Goal: Task Accomplishment & Management: Manage account settings

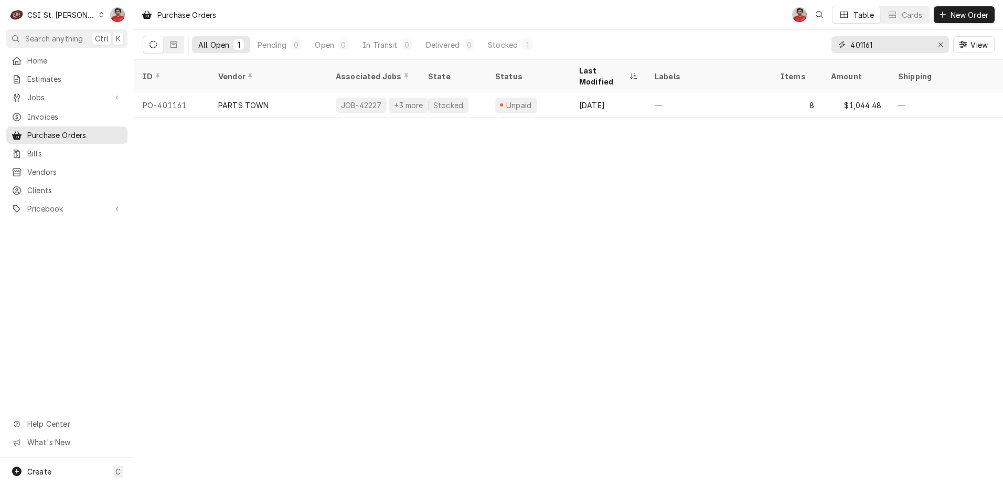
drag, startPoint x: 886, startPoint y: 46, endPoint x: 544, endPoint y: 29, distance: 343.1
click at [544, 29] on div "Purchase Orders NF Table Cards New Order All Open 1 Pending 0 Open 0 In Transit…" at bounding box center [568, 30] width 869 height 60
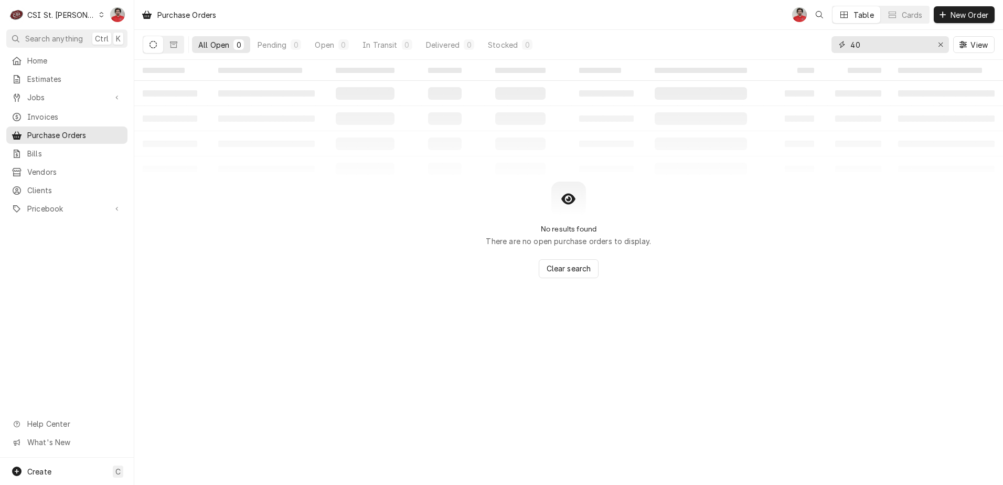
type input "4"
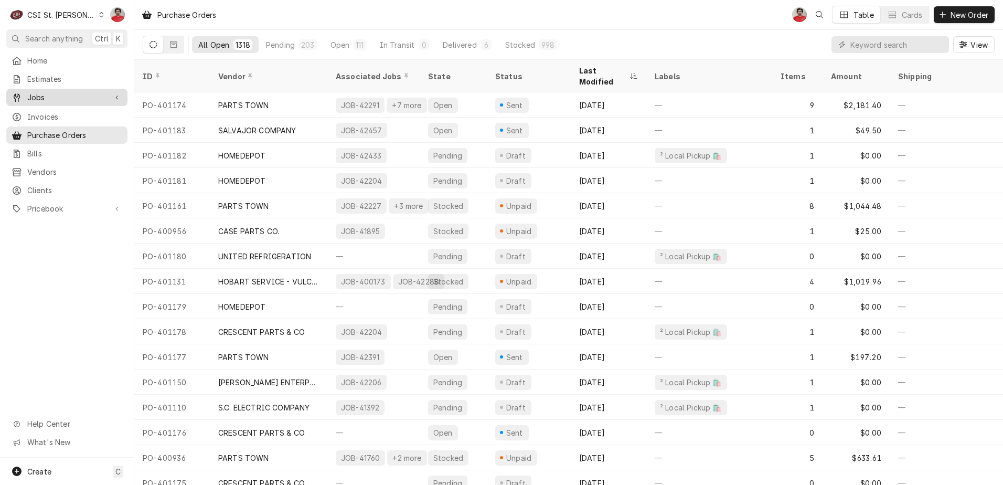
click at [68, 98] on span "Jobs" at bounding box center [66, 97] width 79 height 11
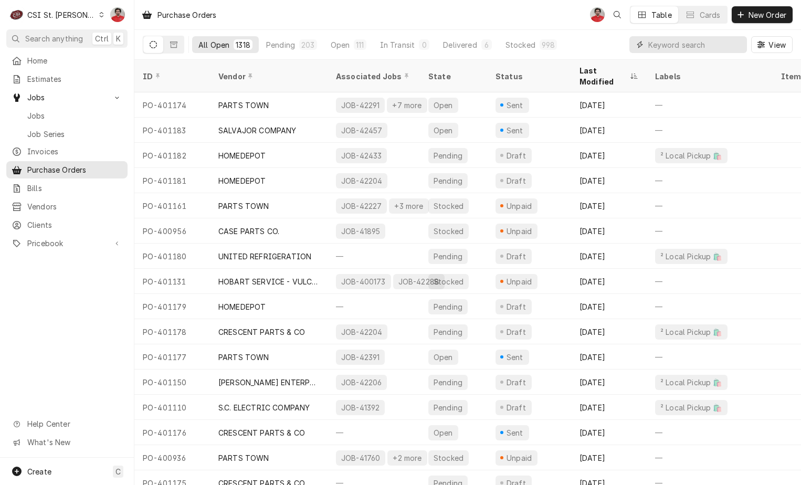
click at [684, 47] on input "Dynamic Content Wrapper" at bounding box center [694, 44] width 93 height 17
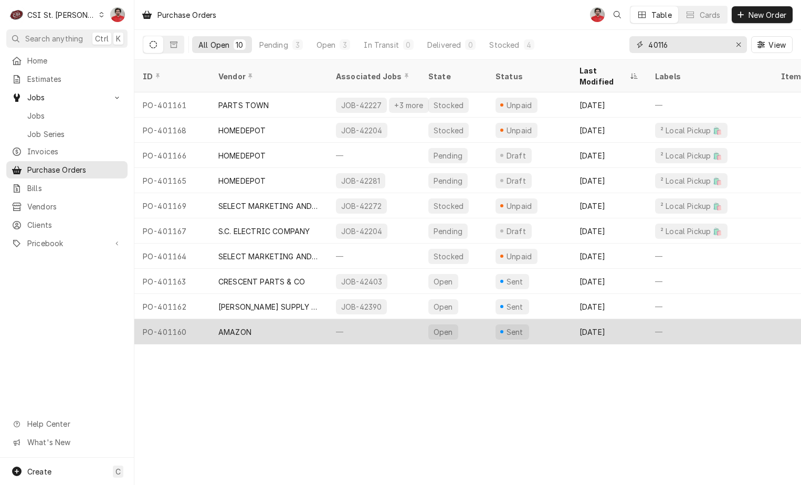
type input "40116"
click at [541, 319] on div "Sent" at bounding box center [529, 331] width 84 height 25
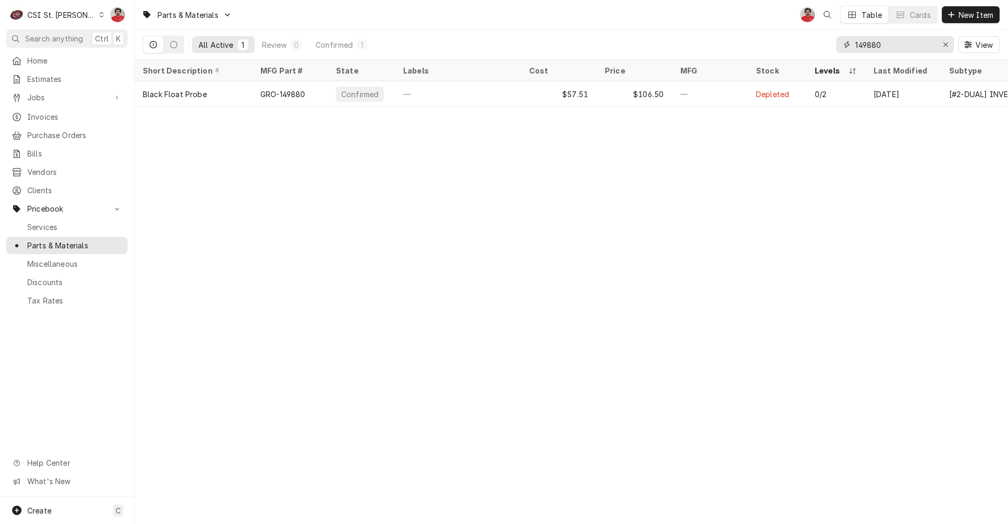
click at [882, 50] on input "149880" at bounding box center [894, 44] width 79 height 17
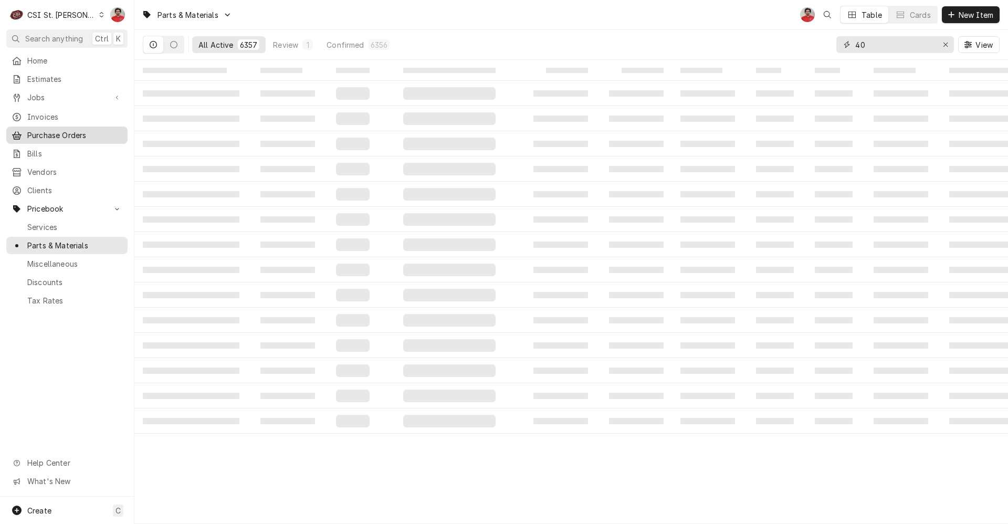
type input "40"
click at [63, 132] on span "Purchase Orders" at bounding box center [74, 135] width 95 height 11
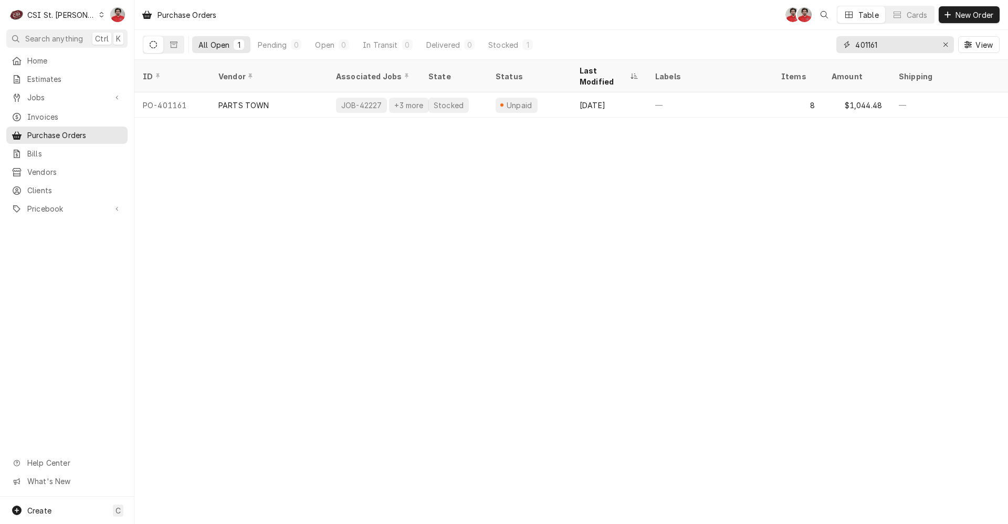
click at [893, 46] on input "401161" at bounding box center [894, 44] width 79 height 17
type input "1"
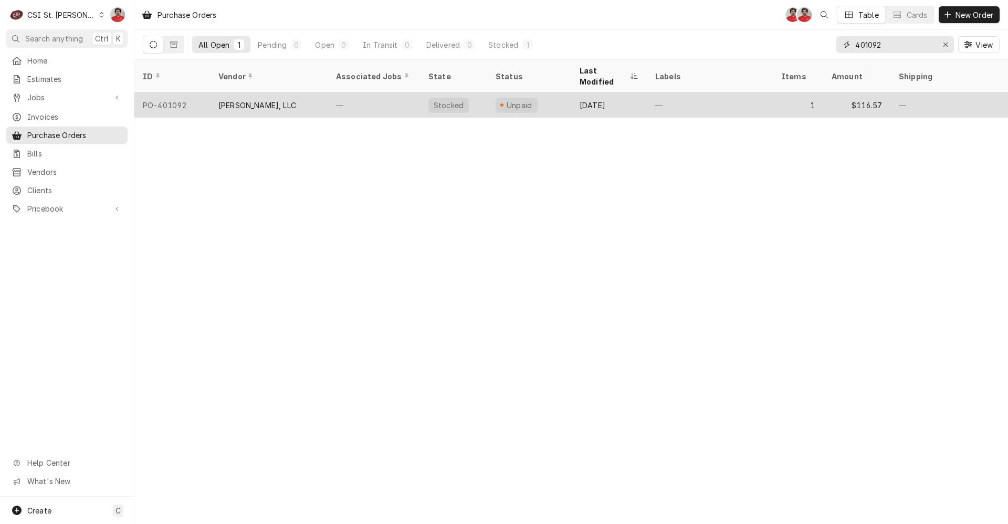
type input "401092"
click at [406, 94] on div "—" at bounding box center [373, 104] width 92 height 25
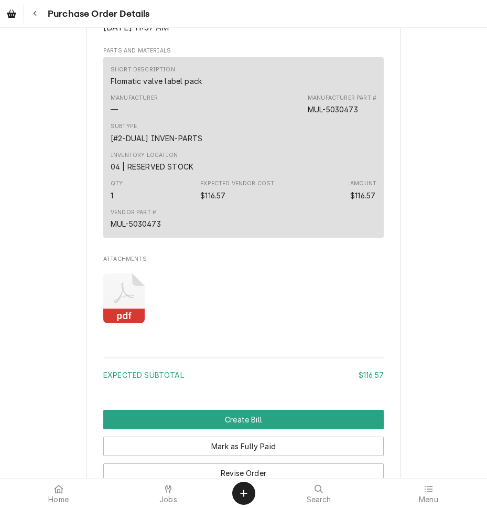
scroll to position [829, 0]
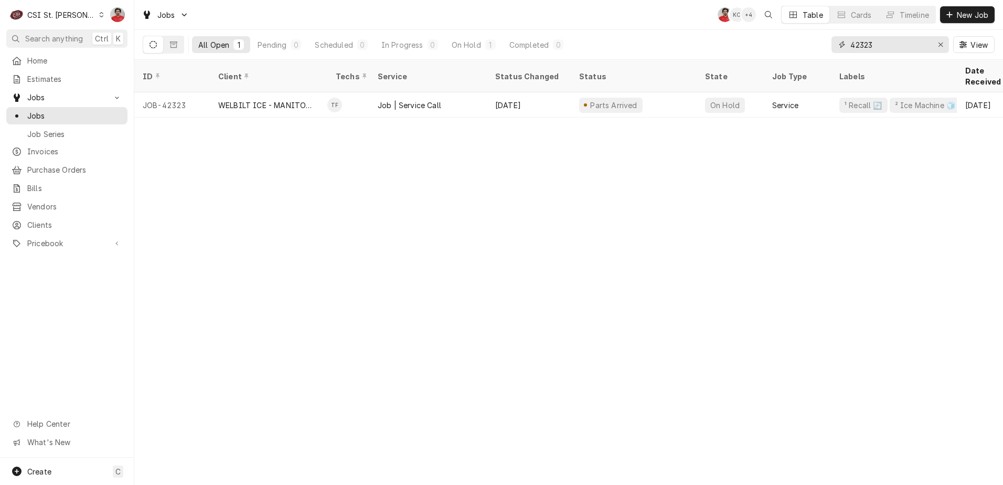
click at [872, 43] on input "42323" at bounding box center [890, 44] width 79 height 17
type input "Golden apple"
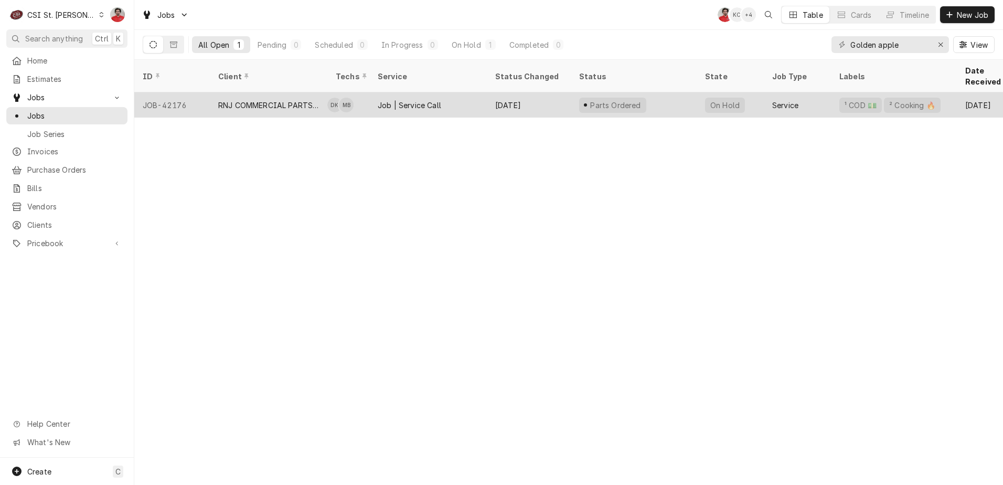
click at [715, 100] on div "On Hold" at bounding box center [724, 105] width 31 height 11
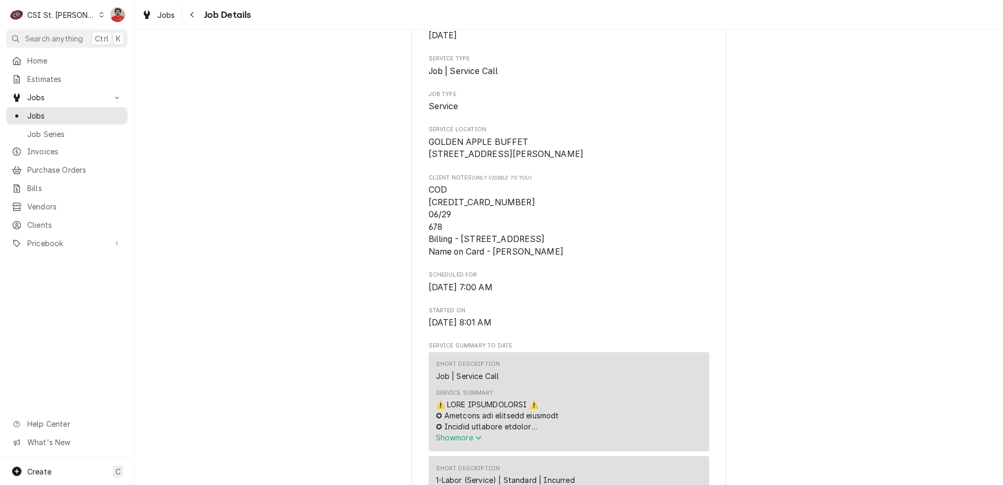
scroll to position [367, 0]
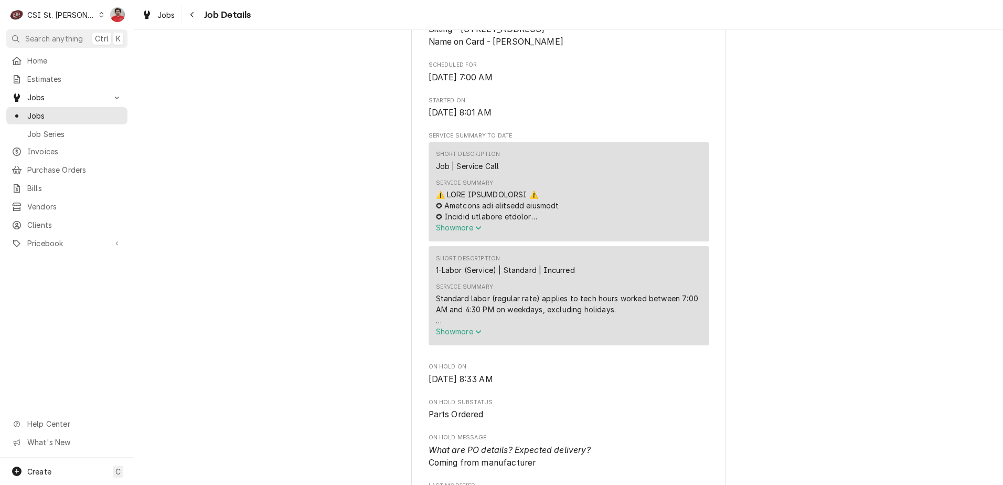
click at [467, 232] on span "Show more" at bounding box center [459, 227] width 46 height 9
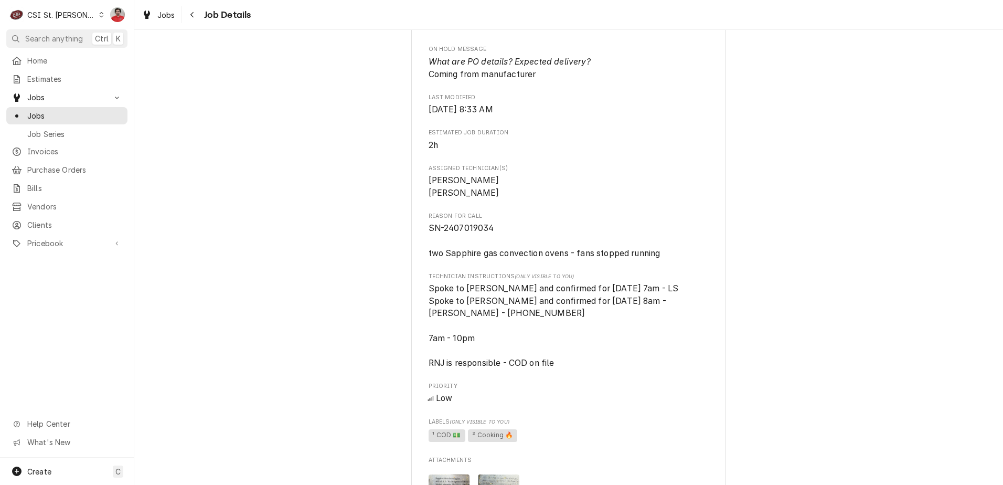
scroll to position [1837, 0]
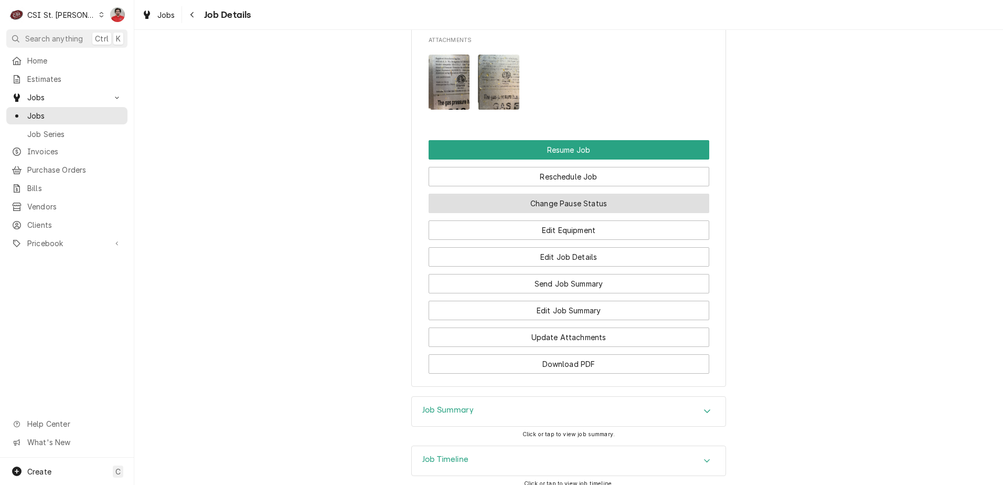
click at [548, 213] on button "Change Pause Status" at bounding box center [569, 203] width 281 height 19
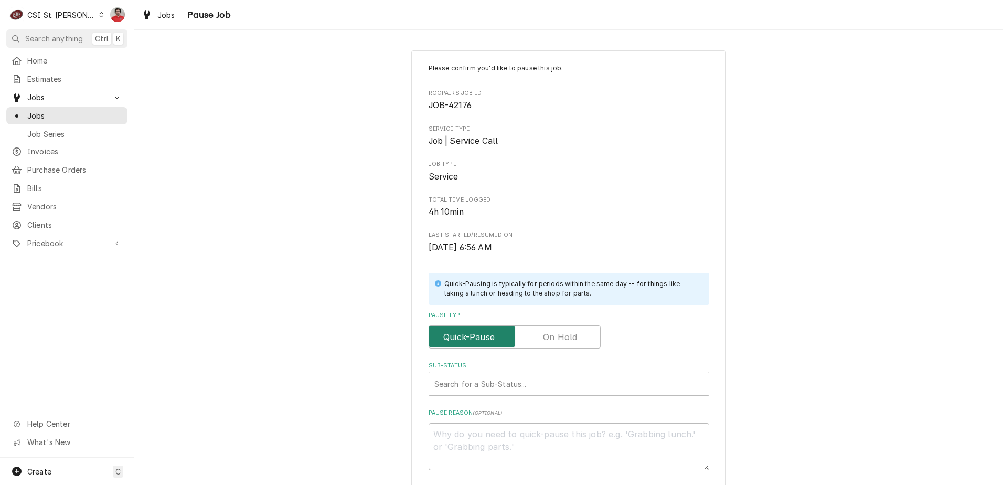
click at [536, 340] on input "Pause Type" at bounding box center [514, 336] width 163 height 23
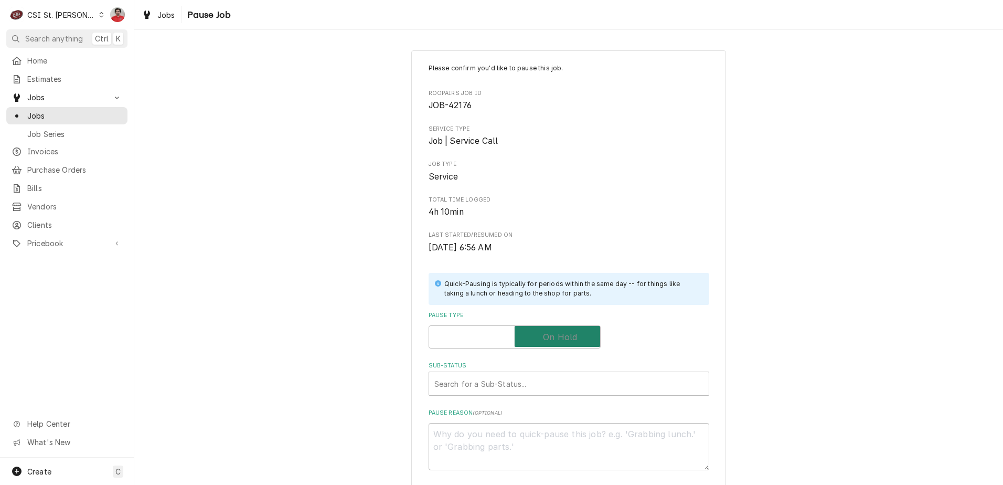
checkbox input "true"
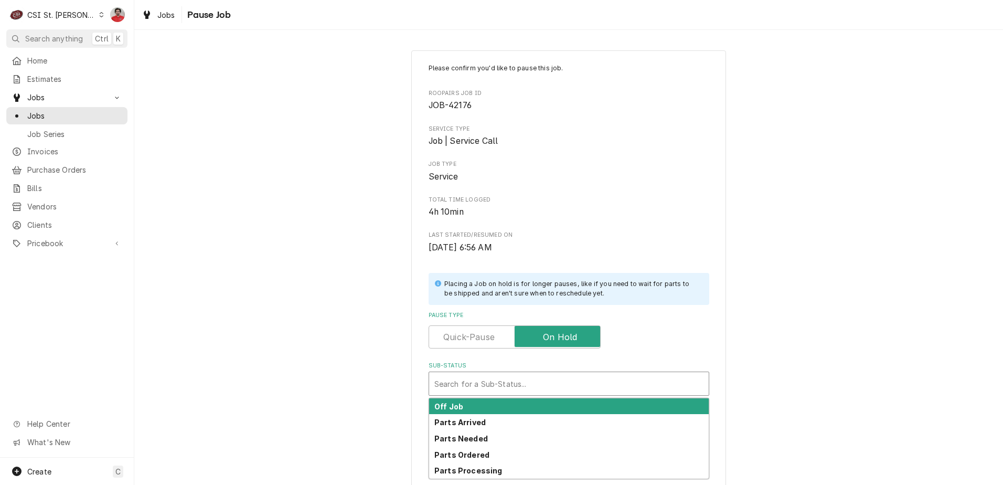
click at [538, 394] on div "Search for a Sub-Status..." at bounding box center [569, 383] width 280 height 23
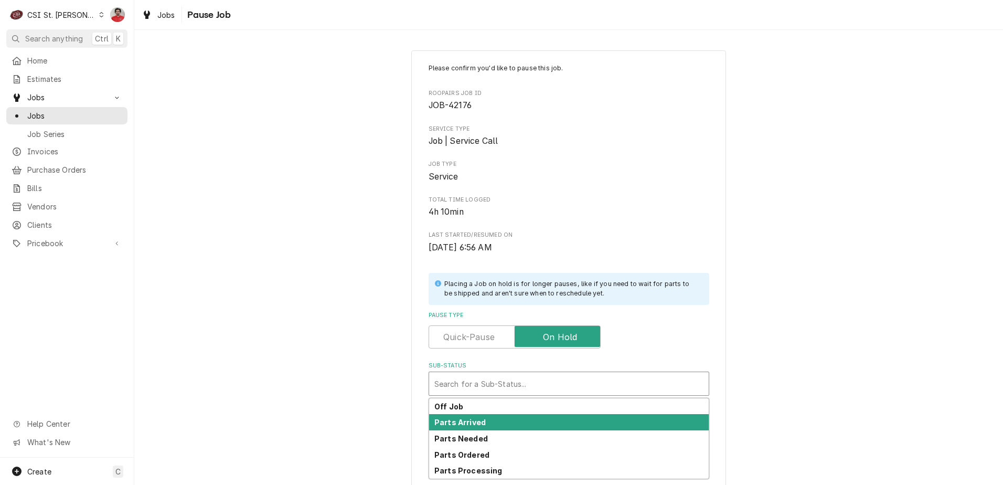
click at [537, 425] on div "Parts Arrived" at bounding box center [569, 422] width 280 height 16
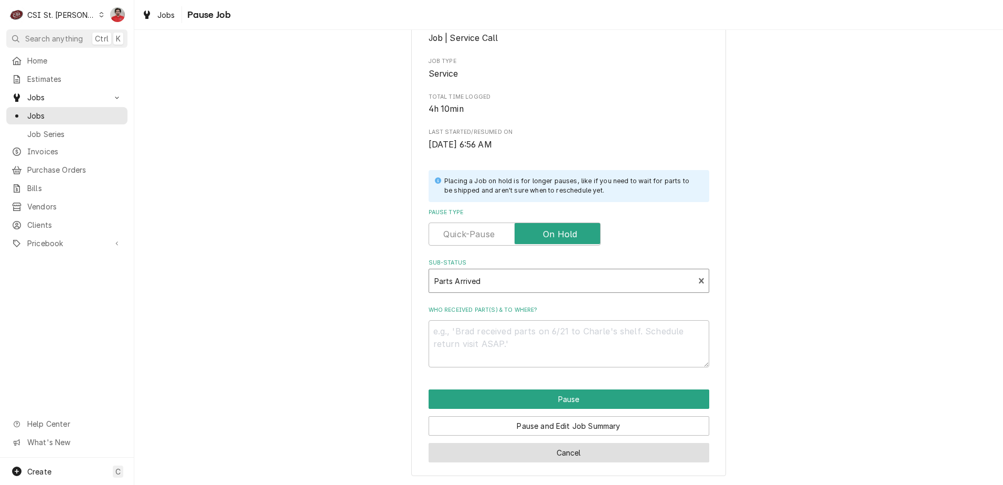
click at [555, 458] on button "Cancel" at bounding box center [569, 452] width 281 height 19
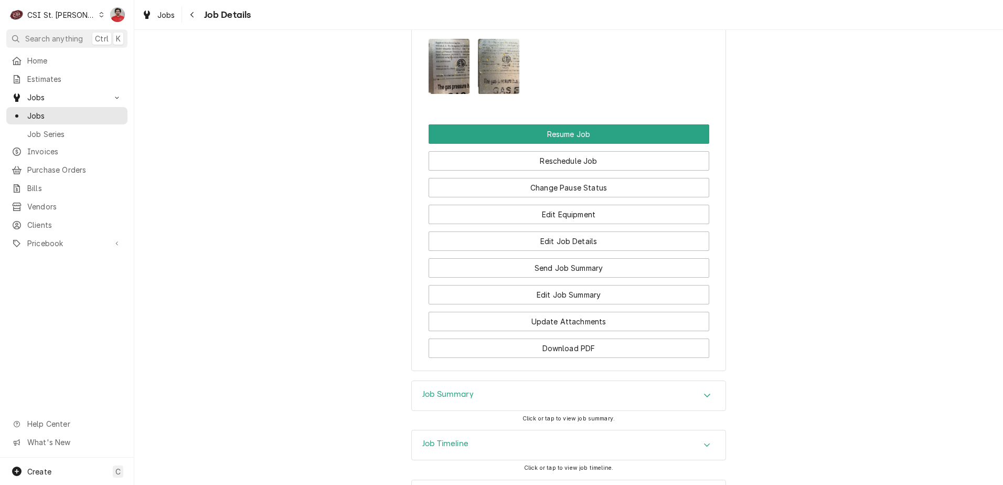
scroll to position [1260, 0]
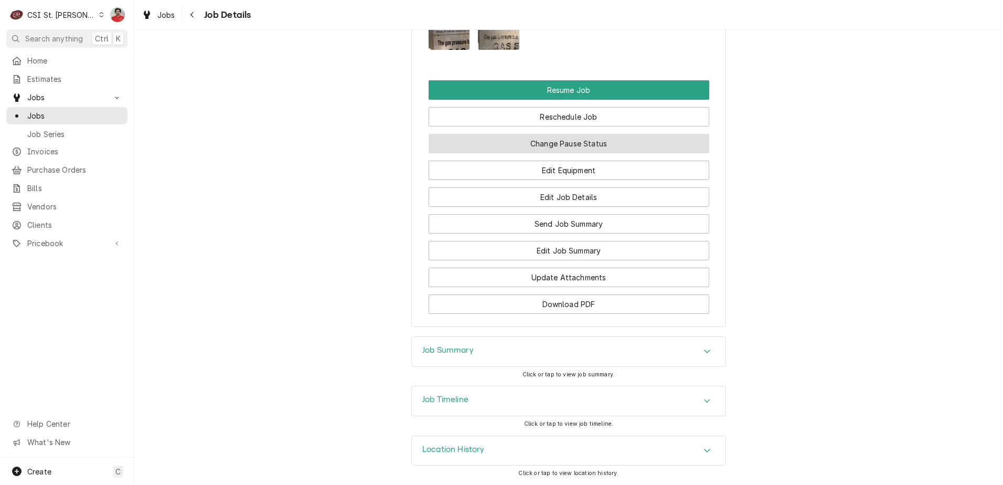
click at [541, 142] on button "Change Pause Status" at bounding box center [569, 143] width 281 height 19
type textarea "x"
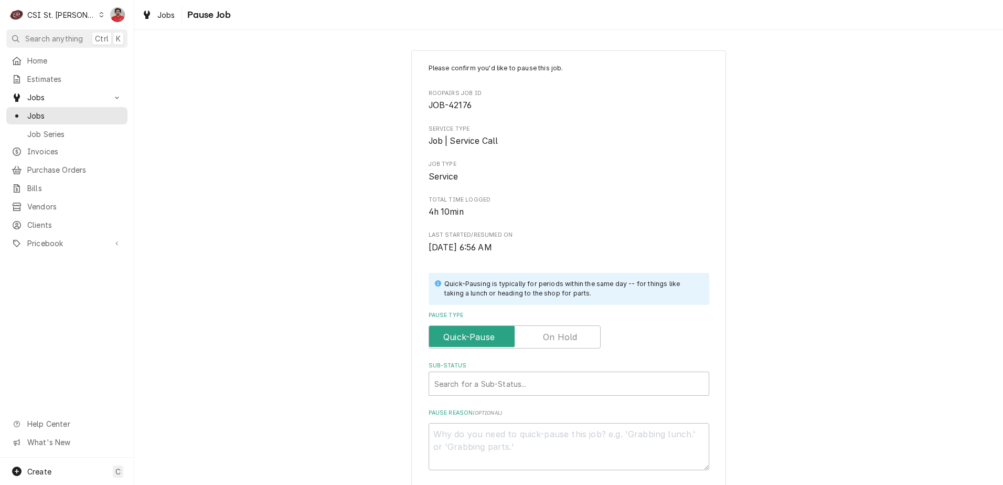
drag, startPoint x: 542, startPoint y: 325, endPoint x: 542, endPoint y: 365, distance: 40.4
click at [542, 326] on div "Pause Type" at bounding box center [569, 329] width 281 height 37
click at [548, 332] on label "Pause Type" at bounding box center [515, 336] width 172 height 23
click at [548, 332] on input "Pause Type" at bounding box center [514, 336] width 163 height 23
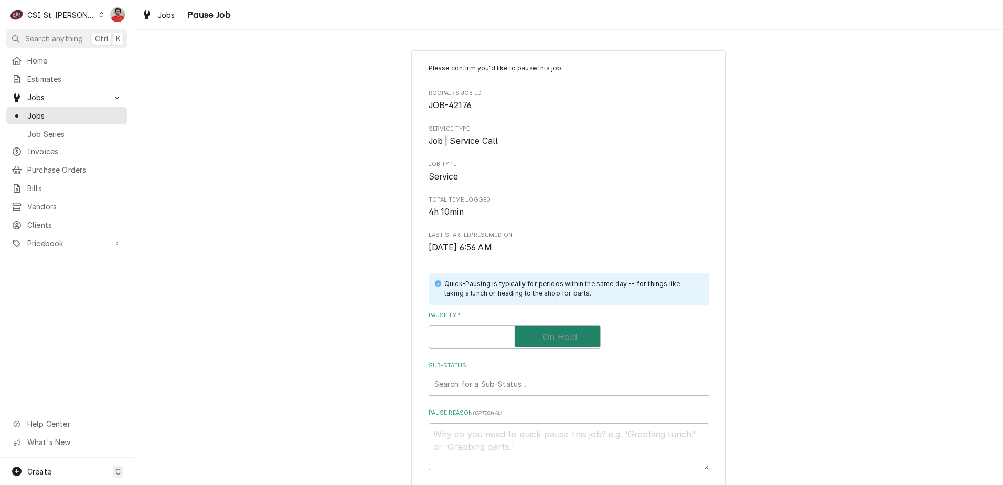
checkbox input "true"
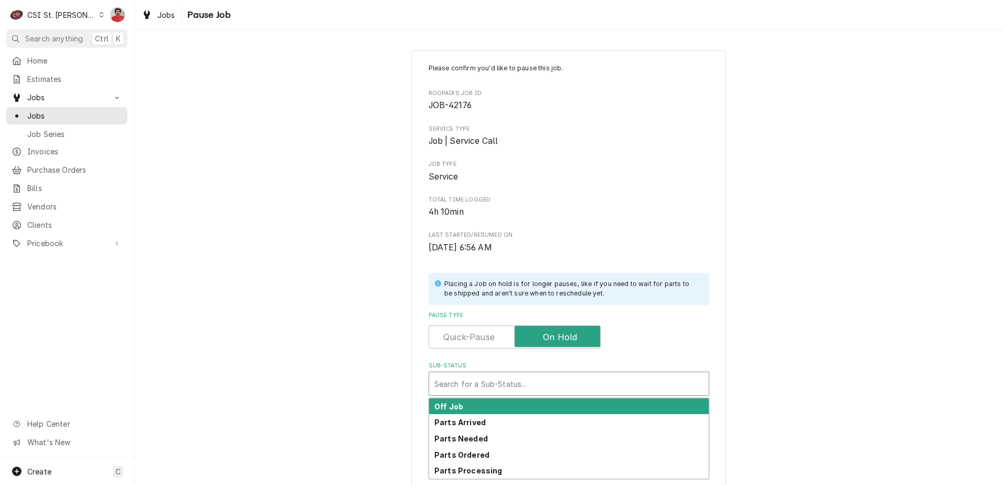
click at [543, 380] on div "Sub-Status" at bounding box center [568, 383] width 269 height 19
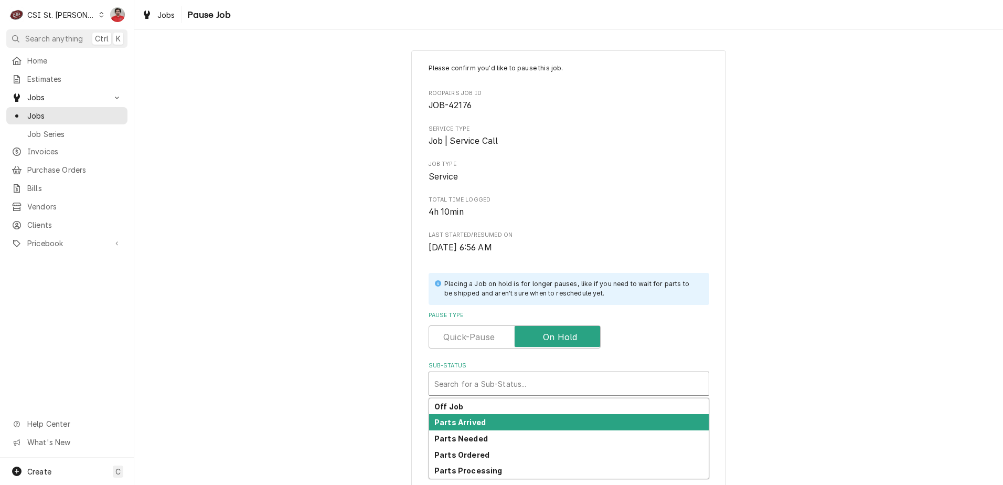
click at [537, 425] on div "Parts Arrived" at bounding box center [569, 422] width 280 height 16
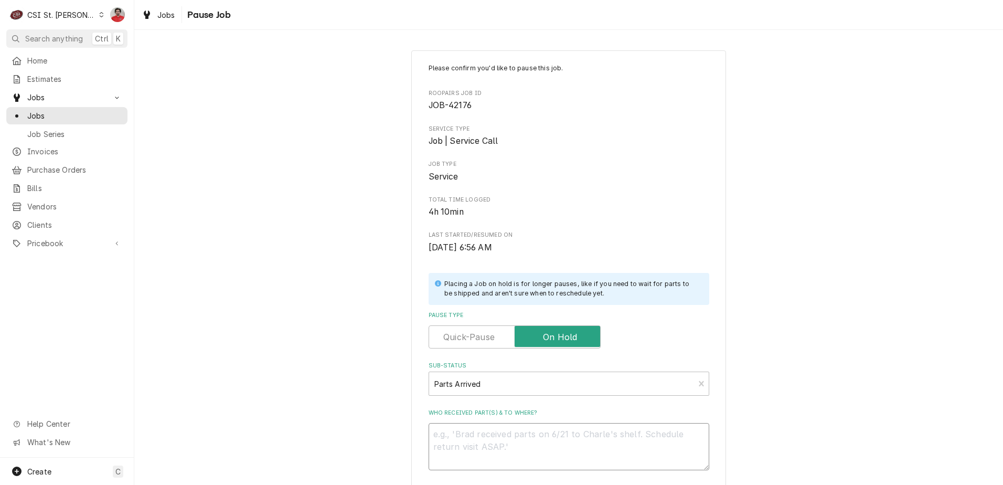
click at [533, 435] on textarea "Who received part(s) & to where?" at bounding box center [569, 446] width 281 height 47
type textarea "x"
type textarea "R"
type textarea "x"
type textarea "RE"
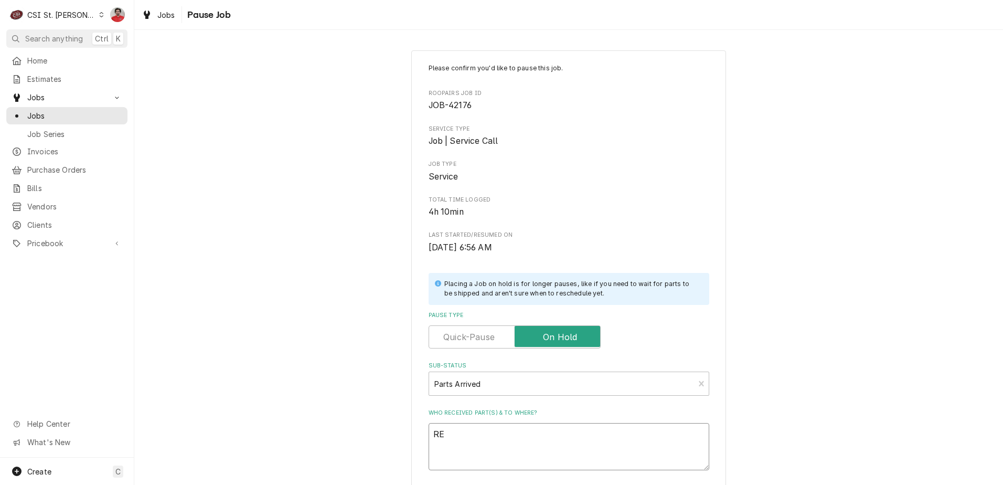
type textarea "x"
type textarea "REc"
type textarea "x"
type textarea "RE"
type textarea "x"
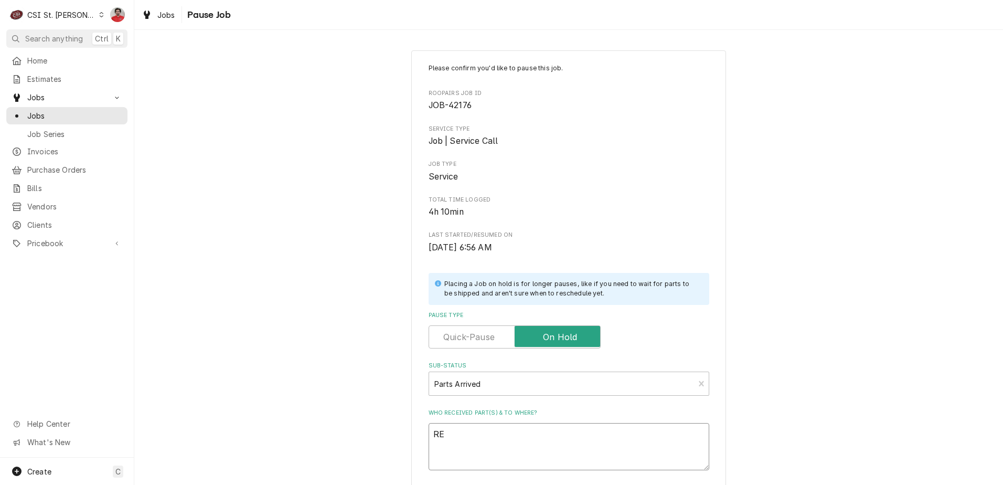
type textarea "R"
type textarea "x"
type textarea "Re"
type textarea "x"
type textarea "Rec"
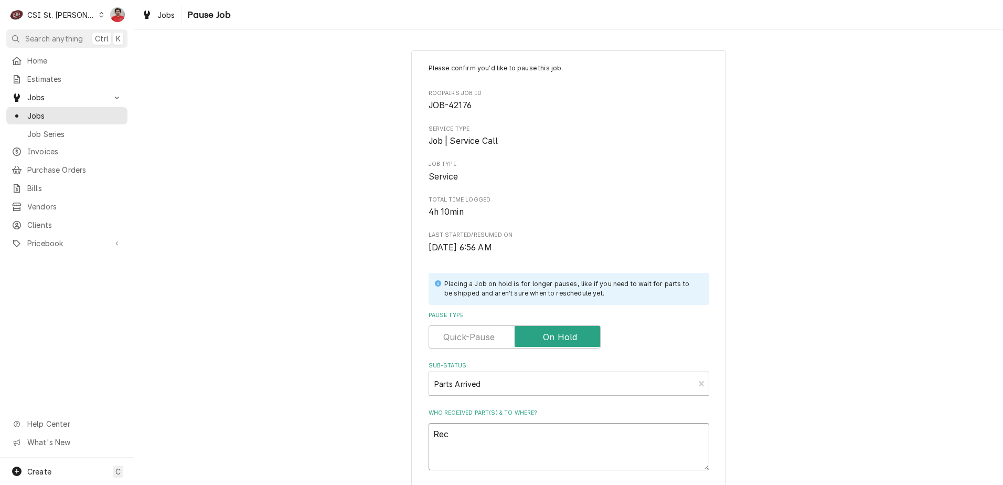
type textarea "x"
type textarea "Rec"
type textarea "x"
type textarea "Rec p"
type textarea "x"
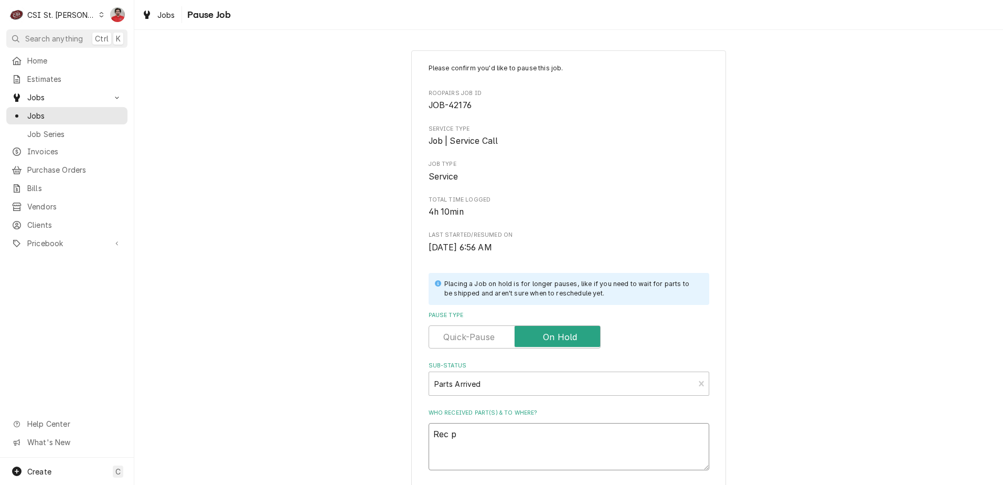
type textarea "Rec pa"
type textarea "x"
type textarea "Rec par"
type textarea "x"
type textarea "Rec pa"
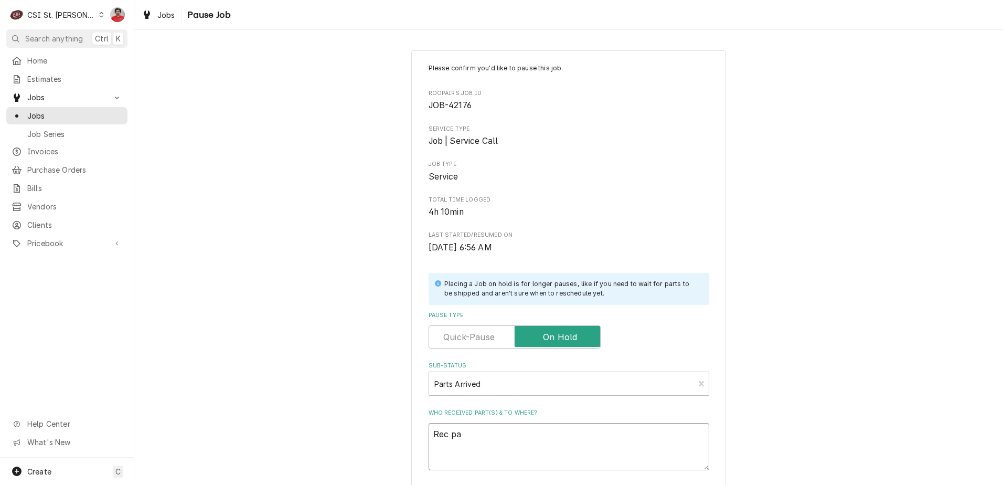
type textarea "x"
type textarea "Rec p"
type textarea "x"
type textarea "Rec"
type textarea "x"
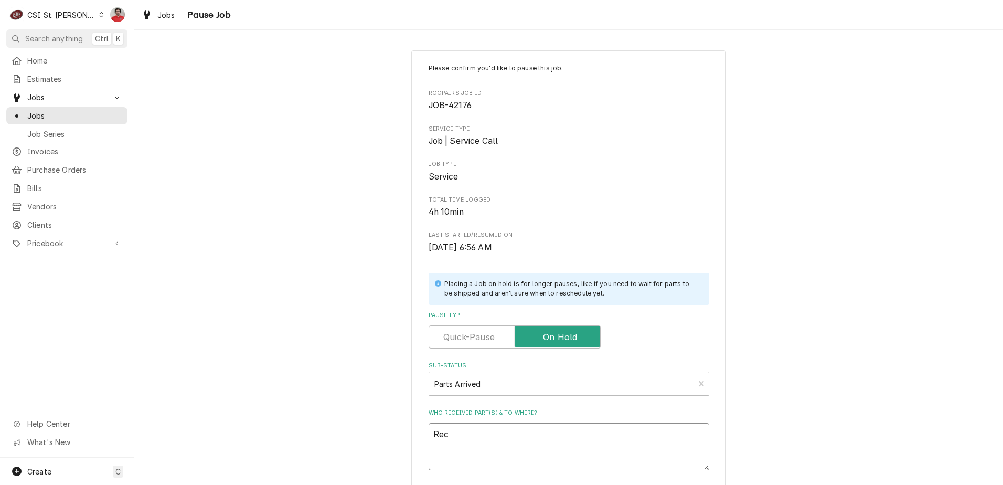
type textarea "Rec b"
type textarea "x"
type textarea "Rec bo"
type textarea "x"
type textarea "Rec bot"
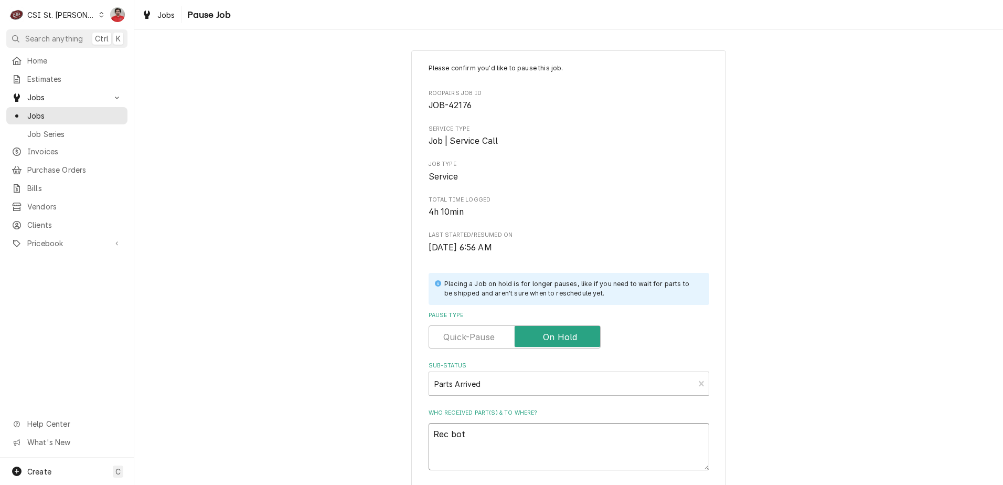
type textarea "x"
type textarea "Rec both"
type textarea "x"
type textarea "Rec both"
type textarea "x"
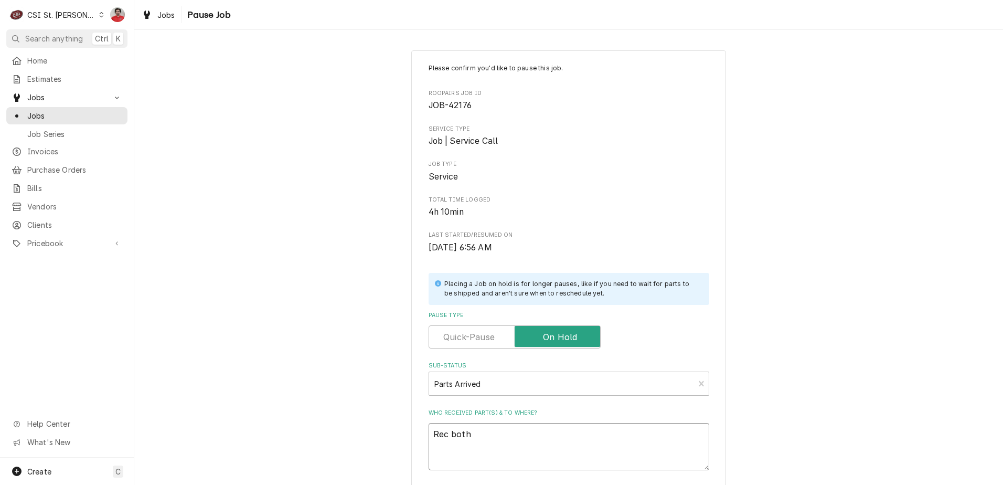
type textarea "Rec both p"
type textarea "x"
type textarea "Rec both pa"
type textarea "x"
type textarea "Rec both par"
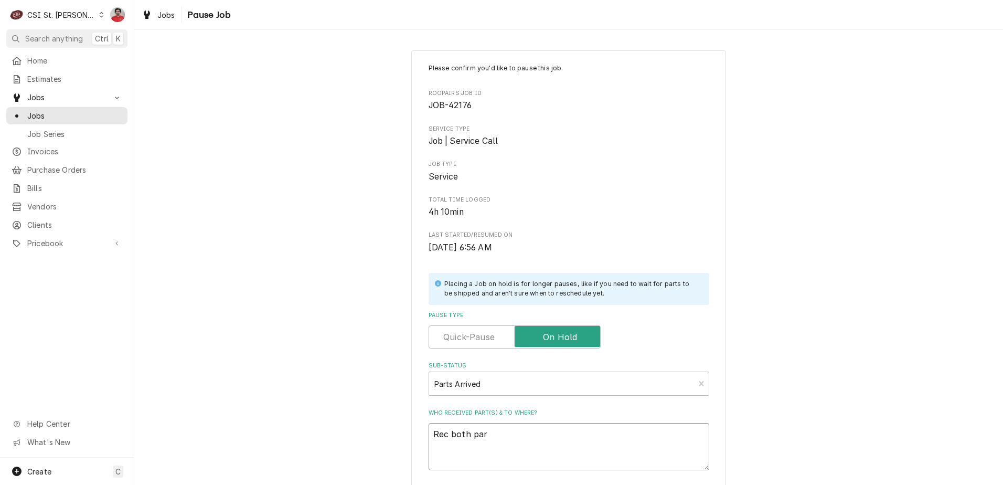
type textarea "x"
type textarea "Rec both part"
type textarea "x"
type textarea "Rec both parts"
type textarea "x"
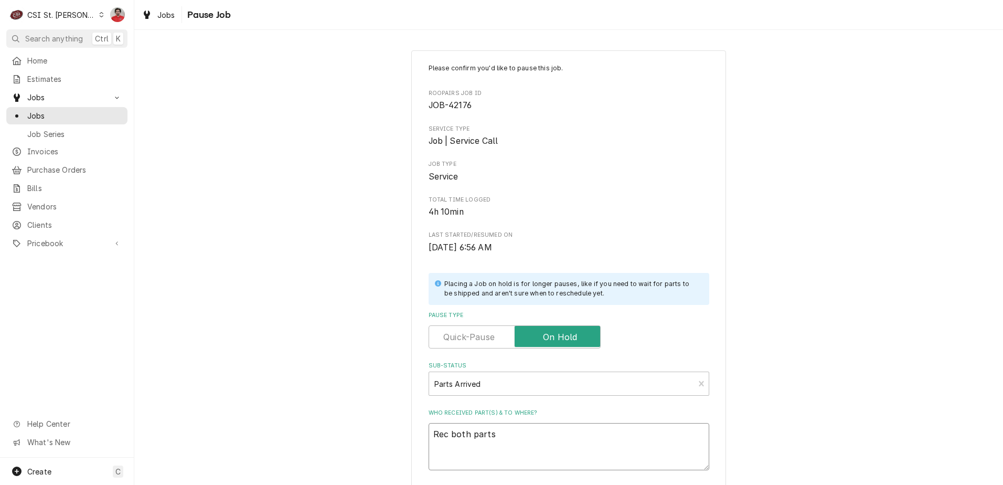
type textarea "Rec both parts"
type textarea "x"
type textarea "Rec both parts t"
type textarea "x"
type textarea "Rec both parts to"
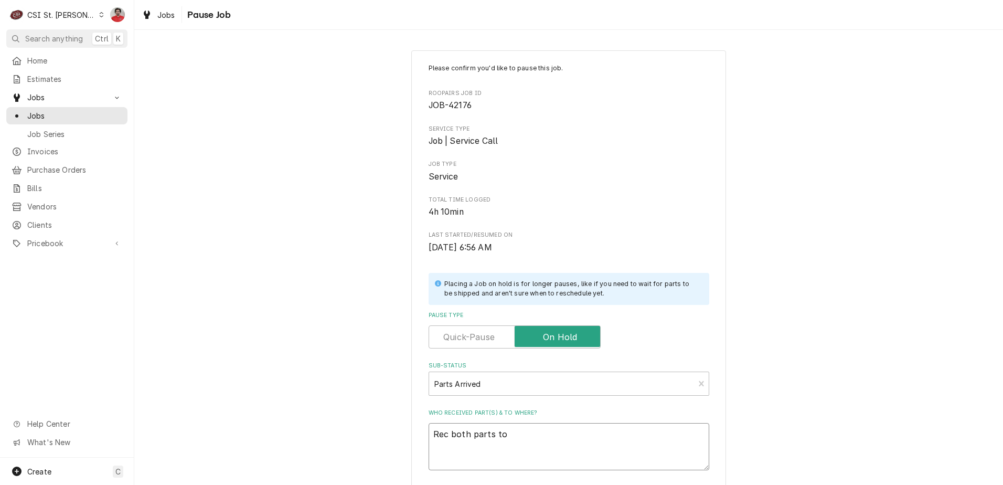
type textarea "x"
type textarea "Rec both parts to"
type textarea "x"
type textarea "Rec both parts to a"
type textarea "x"
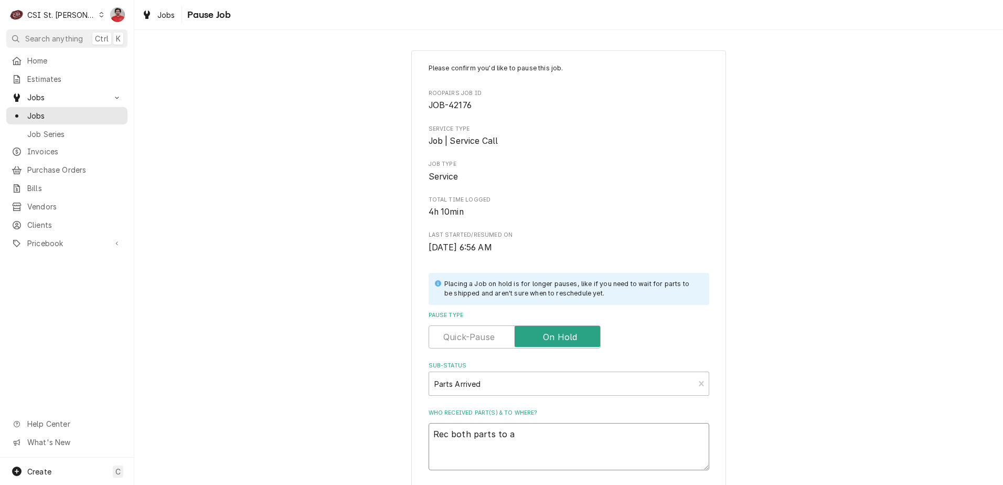
type textarea "Rec both parts to ar"
type textarea "x"
type textarea "Rec both parts to are"
type textarea "x"
type textarea "Rec both parts to area"
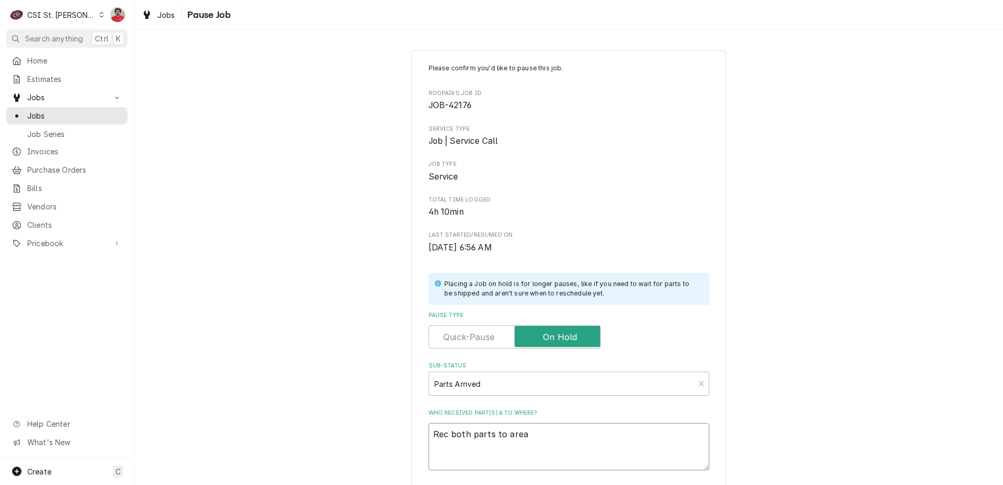
type textarea "x"
type textarea "Rec both parts to area"
type textarea "x"
type textarea "Rec both parts to area i"
type textarea "x"
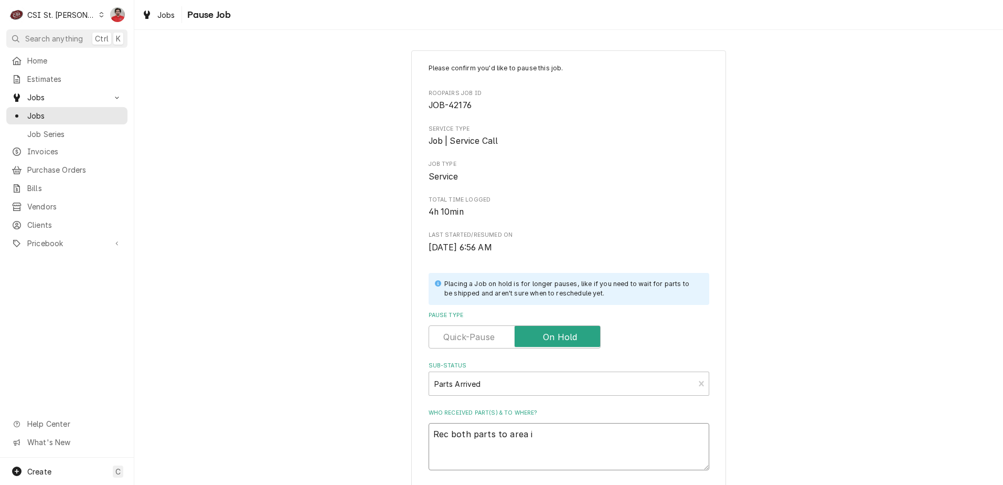
type textarea "Rec both parts to area in"
type textarea "x"
type textarea "Rec both parts to area in"
type textarea "x"
type textarea "Rec both parts to area in f"
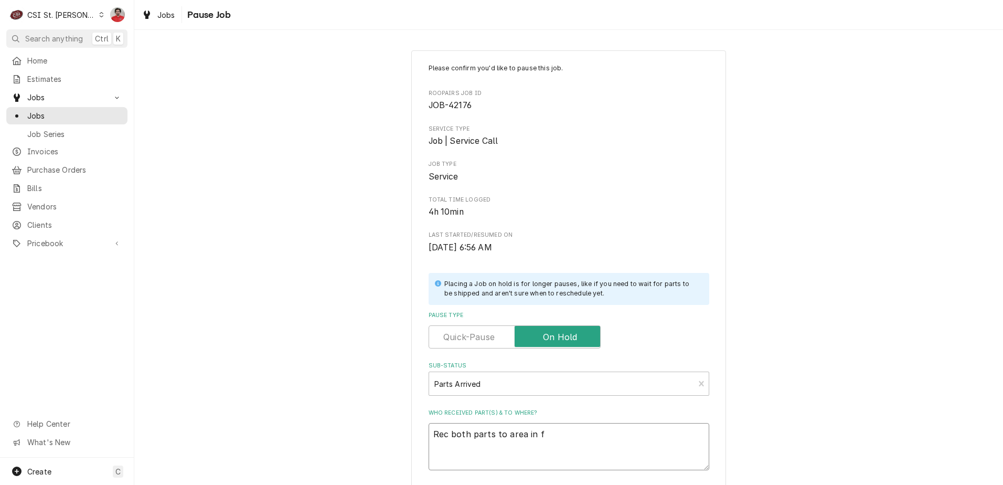
type textarea "x"
type textarea "Rec both parts to area in fr"
type textarea "x"
type textarea "Rec both parts to area in fro"
type textarea "x"
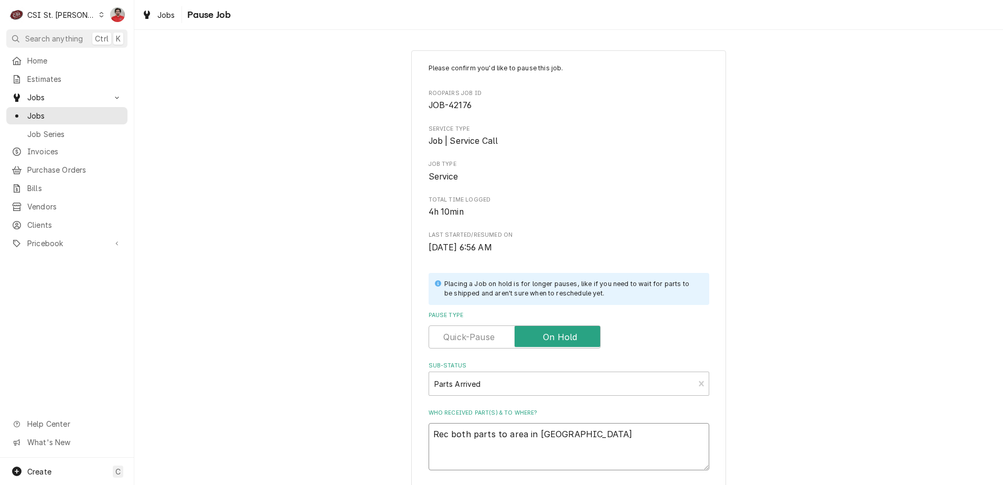
type textarea "Rec both parts to area in fron"
type textarea "x"
type textarea "Rec both parts to area in front"
type textarea "x"
type textarea "Rec both parts to area in front"
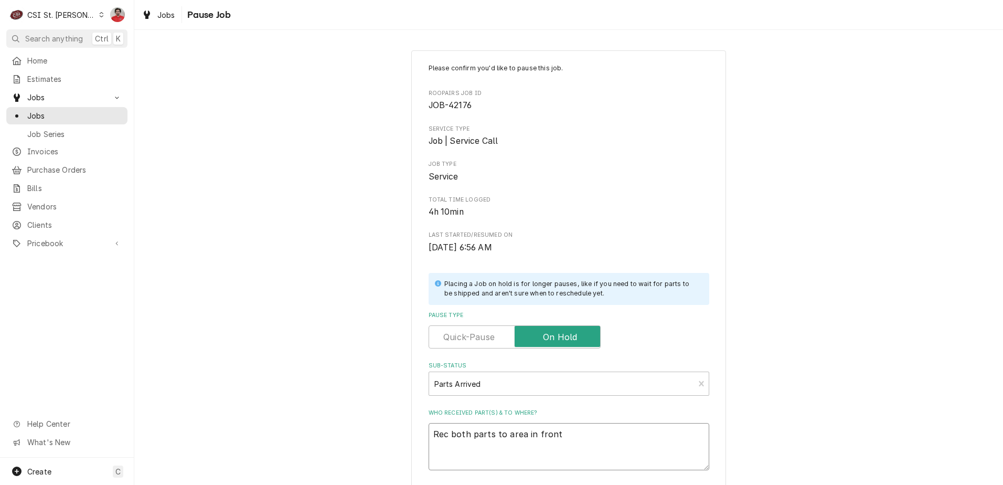
type textarea "x"
type textarea "Rec both parts to area in front o"
type textarea "x"
type textarea "Rec both parts to area in front of"
type textarea "x"
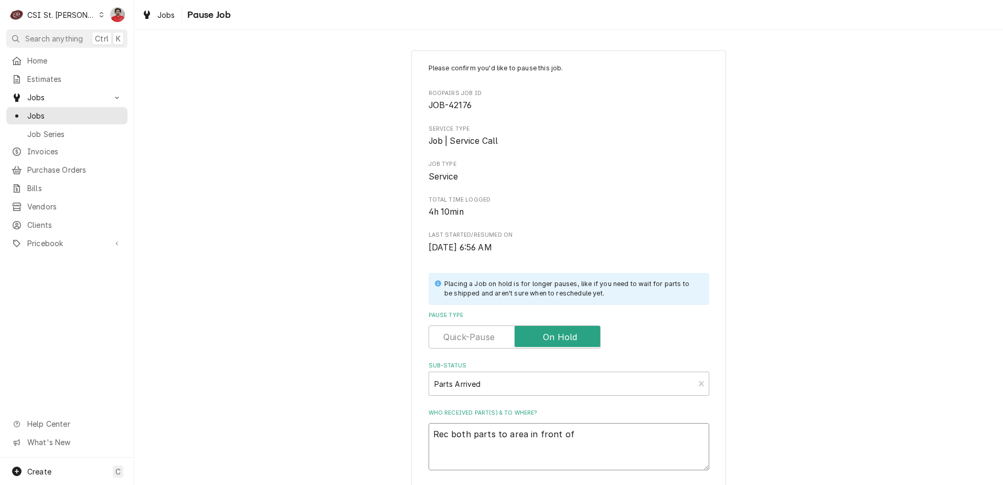
type textarea "Rec both parts to area in front of"
type textarea "x"
type textarea "Rec both parts to area in front of M"
type textarea "x"
type textarea "Rec both parts to area in front of Mi"
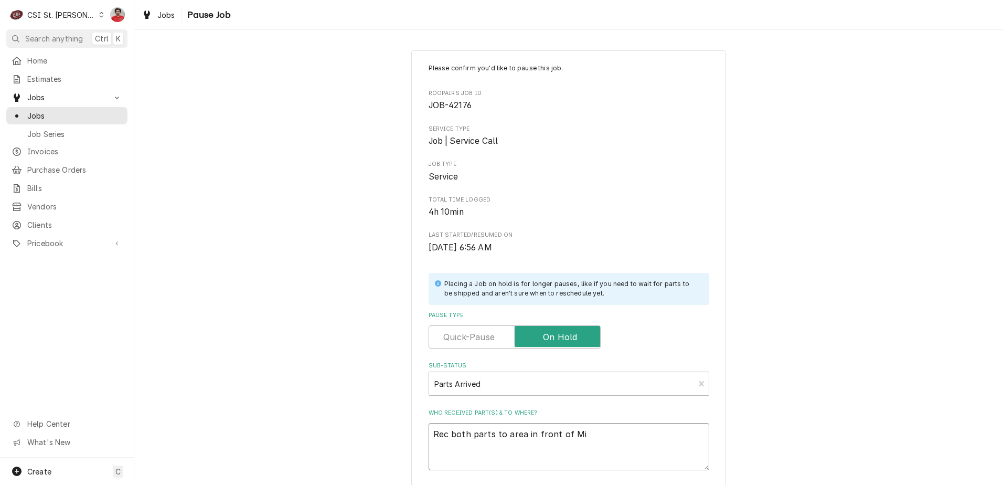
type textarea "x"
type textarea "Rec both parts to area in front of Mik"
type textarea "x"
type textarea "Rec both parts to area in front of Mike"
type textarea "x"
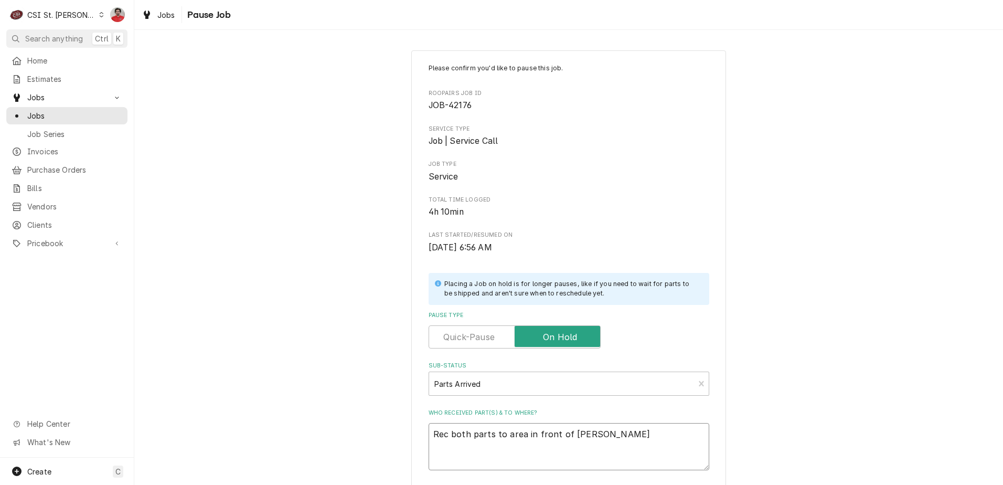
type textarea "Rec both parts to area in front of Mike"
type textarea "x"
type textarea "Rec both parts to area in front of Mike B"
type textarea "x"
type textarea "Rec both parts to area in front of Mike B'"
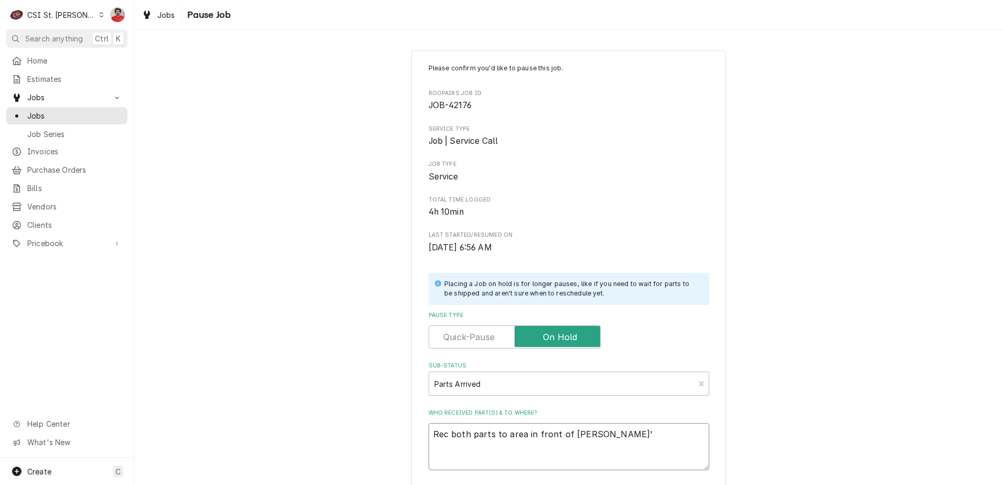
type textarea "x"
type textarea "Rec both parts to area in front of Mike B's"
type textarea "x"
type textarea "Rec both parts to area in front of Mike B's"
type textarea "x"
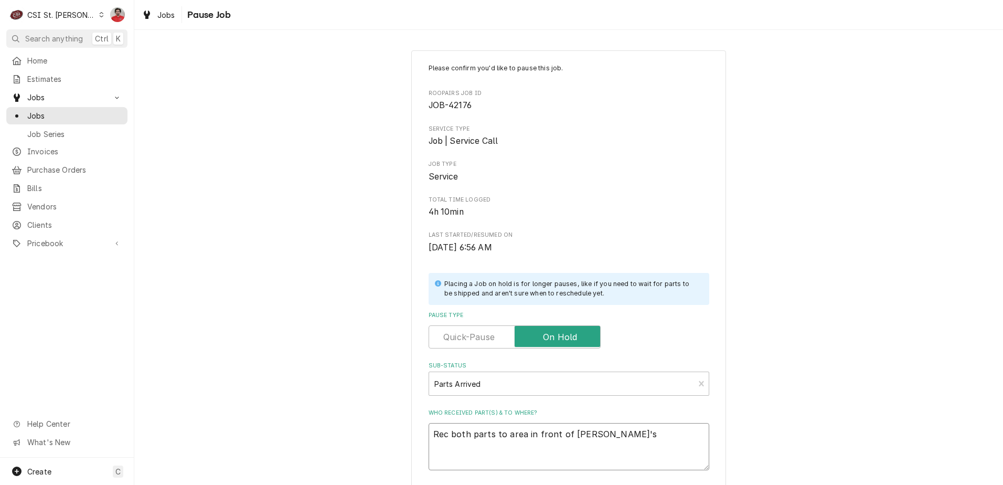
type textarea "Rec both parts to area in front of Mike B's s"
type textarea "x"
type textarea "Rec both parts to area in front of Mike B's sh"
type textarea "x"
type textarea "Rec both parts to area in front of Mike B's she"
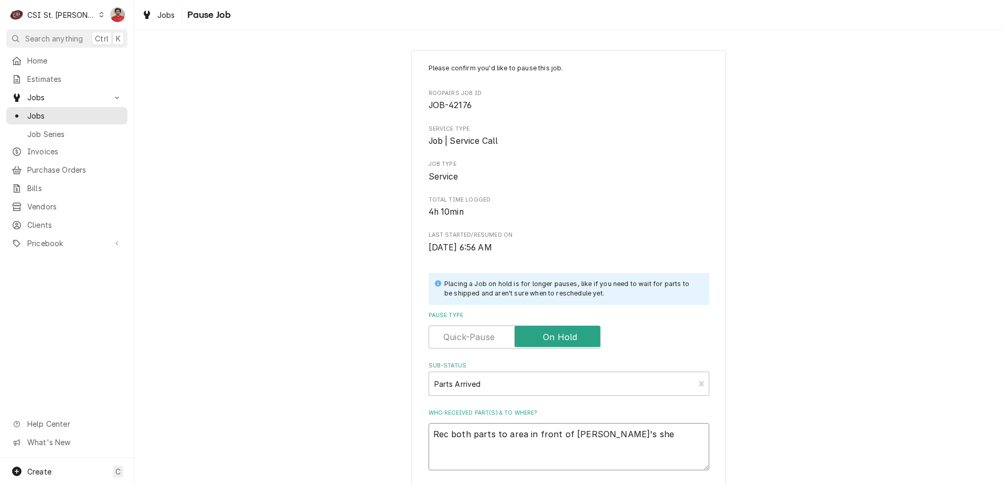
type textarea "x"
type textarea "Rec both parts to area in front of Mike B's shel"
type textarea "x"
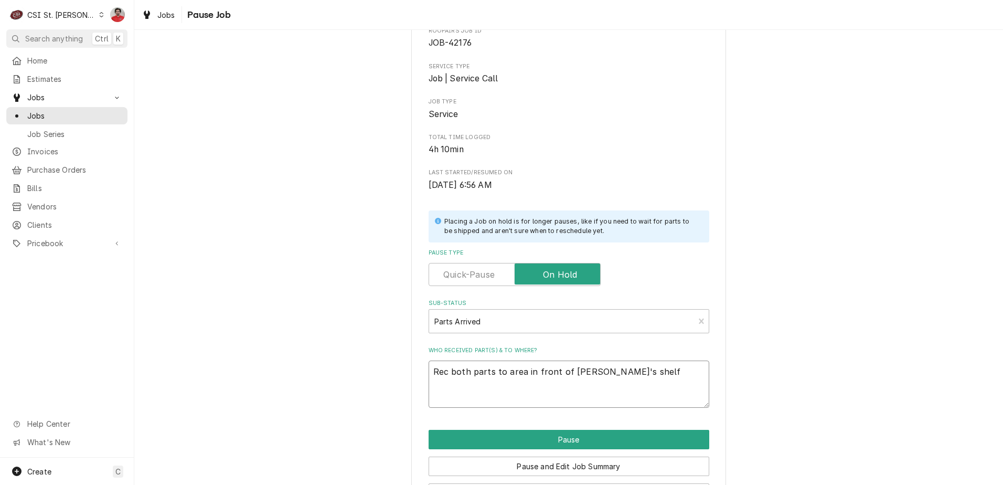
scroll to position [103, 0]
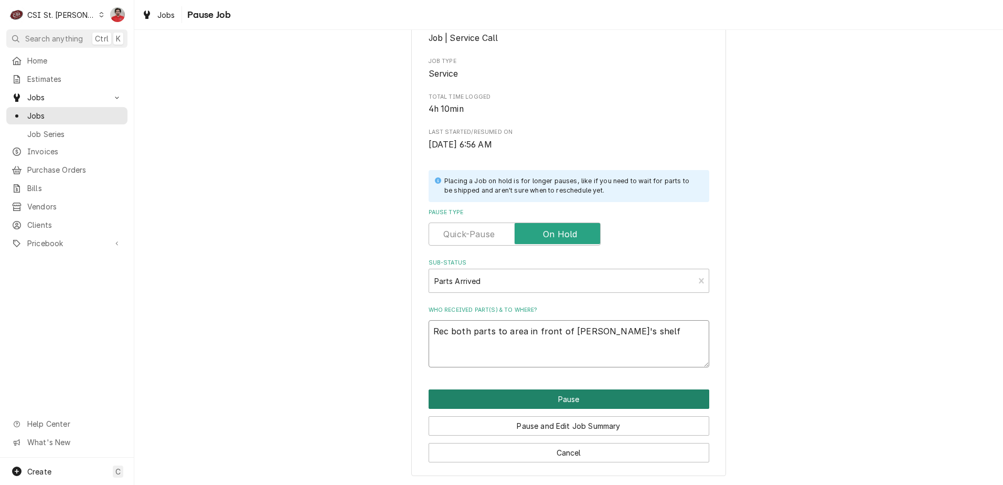
type textarea "Rec both parts to area in front of Mike B's shelf"
click at [574, 391] on button "Pause" at bounding box center [569, 398] width 281 height 19
type textarea "x"
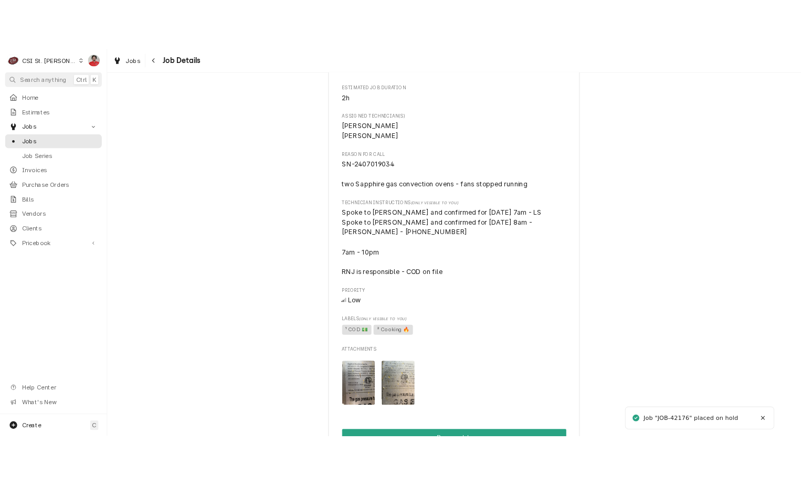
scroll to position [1260, 0]
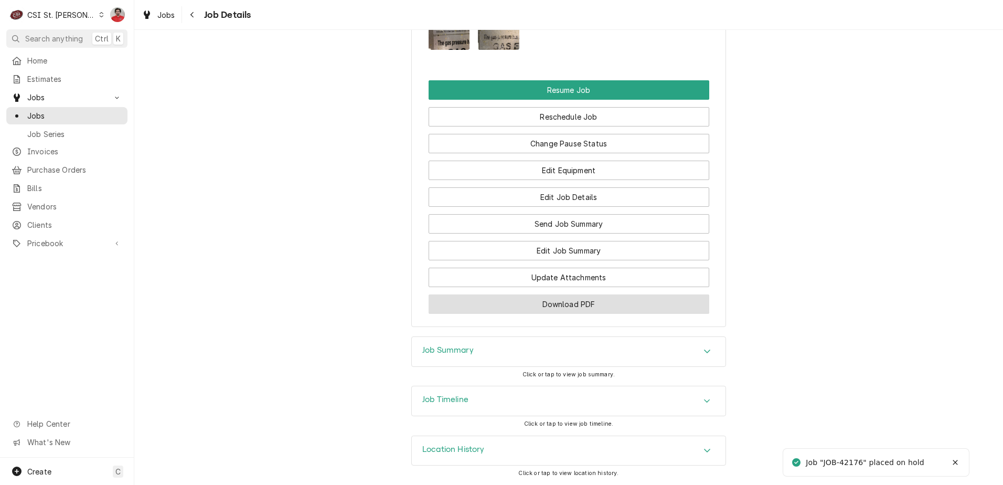
click at [546, 304] on button "Download PDF" at bounding box center [569, 303] width 281 height 19
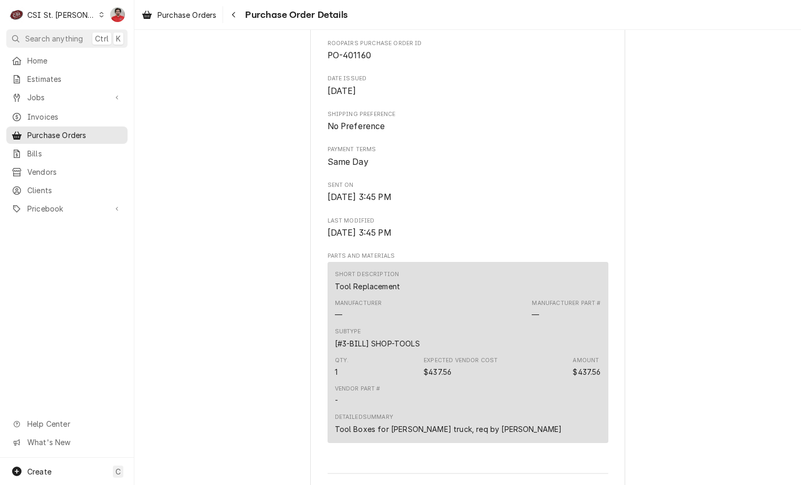
scroll to position [597, 0]
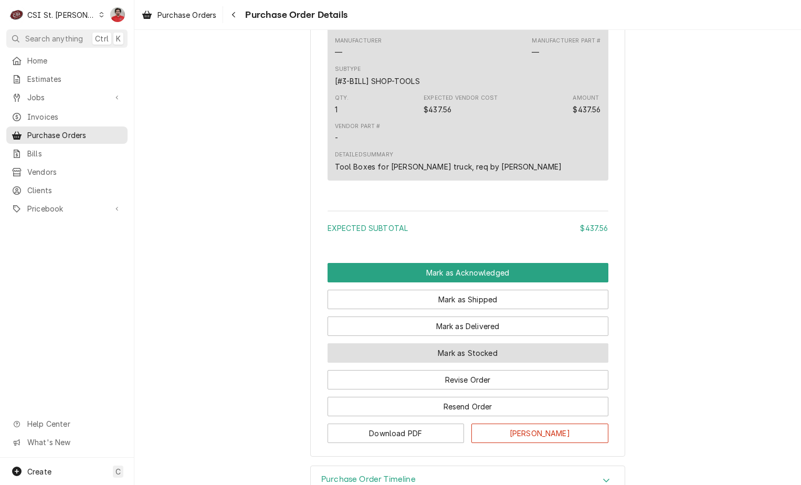
click at [527, 363] on button "Mark as Stocked" at bounding box center [467, 352] width 281 height 19
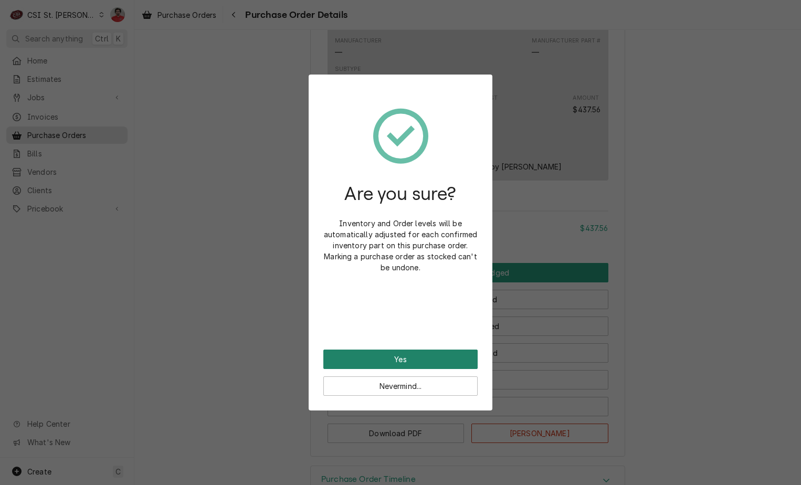
click at [449, 361] on button "Yes" at bounding box center [400, 358] width 154 height 19
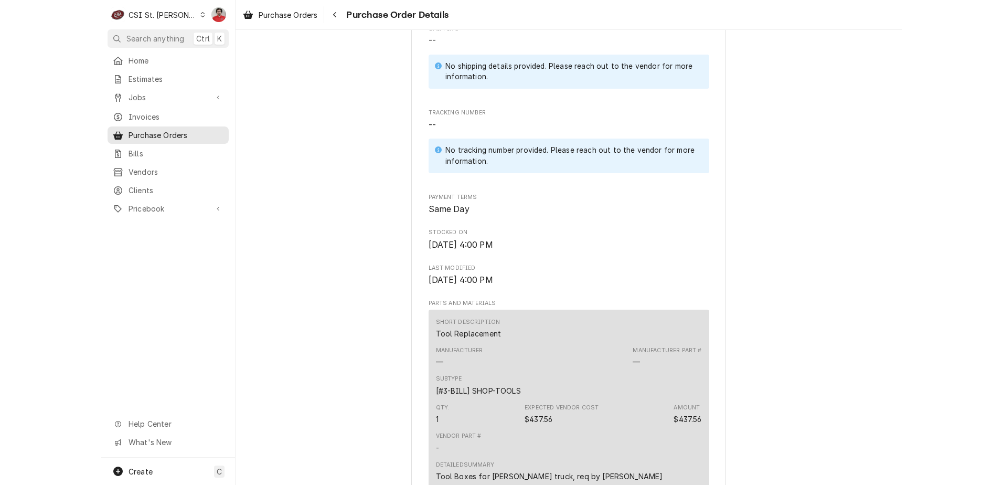
scroll to position [702, 0]
